Goal: Information Seeking & Learning: Learn about a topic

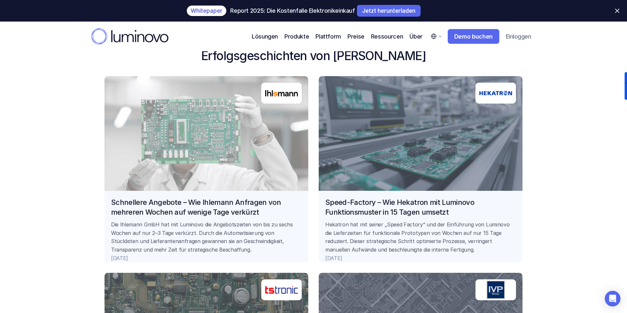
scroll to position [534, 0]
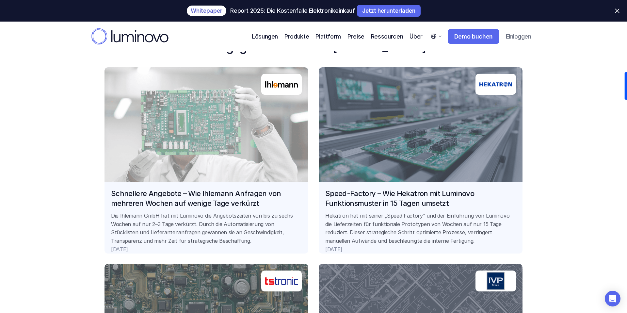
click at [238, 204] on link "Schnellere Angebote – Wie Ihlemann Anfragen von mehreren Wochen auf wenige Tage…" at bounding box center [207, 160] width 204 height 186
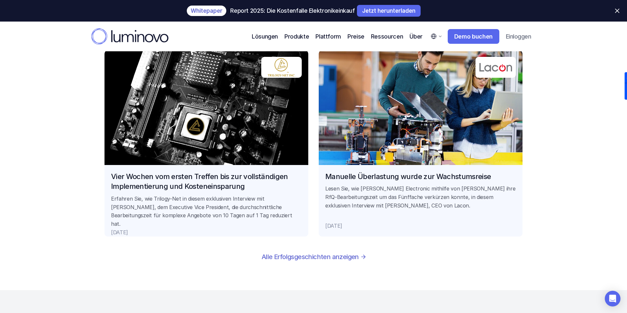
scroll to position [1527, 0]
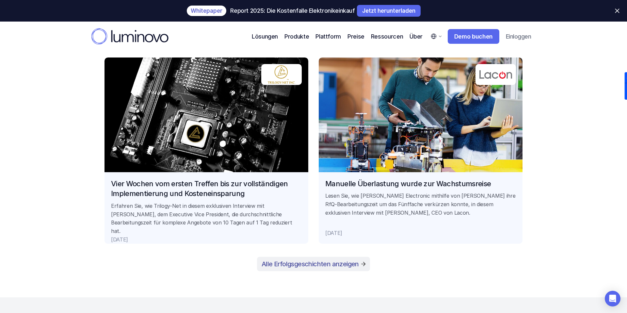
click at [346, 266] on p "Alle Erfolgsgeschichten anzeigen" at bounding box center [310, 264] width 97 height 8
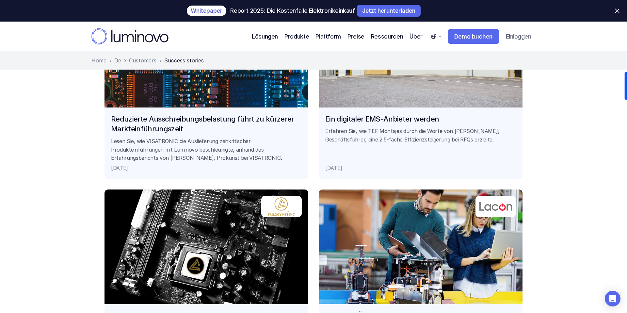
scroll to position [1007, 0]
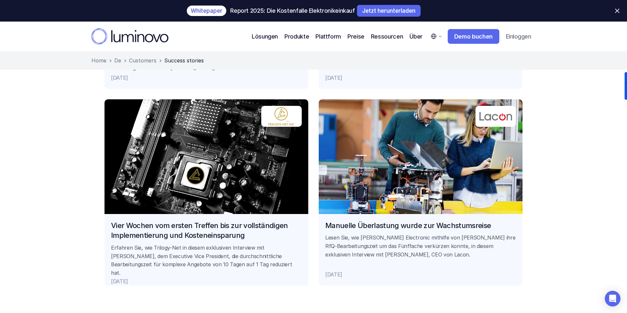
click at [393, 227] on link "Manuelle Überlastung wurde zur Wachstumsreise Lesen Sie, wie Lacon Electronic m…" at bounding box center [421, 192] width 204 height 186
